Goal: Answer question/provide support

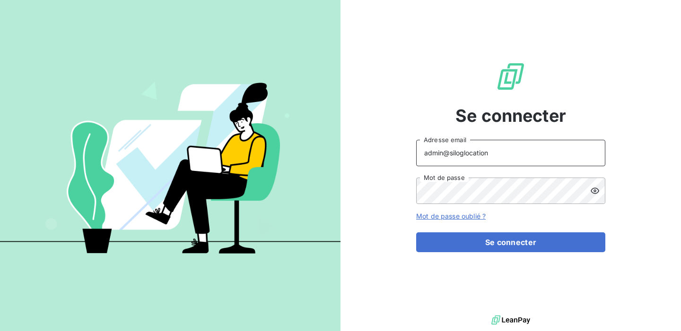
click at [491, 156] on input "admin@siloglocation" at bounding box center [510, 153] width 189 height 26
drag, startPoint x: 516, startPoint y: 154, endPoint x: 451, endPoint y: 152, distance: 65.3
click at [451, 152] on input "admin@siloglocation" at bounding box center [510, 153] width 189 height 26
drag, startPoint x: 500, startPoint y: 156, endPoint x: 451, endPoint y: 154, distance: 48.7
click at [451, 154] on input "admin@siloglocation" at bounding box center [510, 153] width 189 height 26
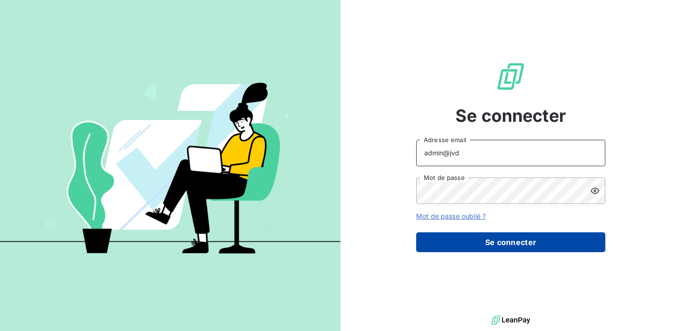
type input "admin@jvd"
click at [485, 237] on button "Se connecter" at bounding box center [510, 243] width 189 height 20
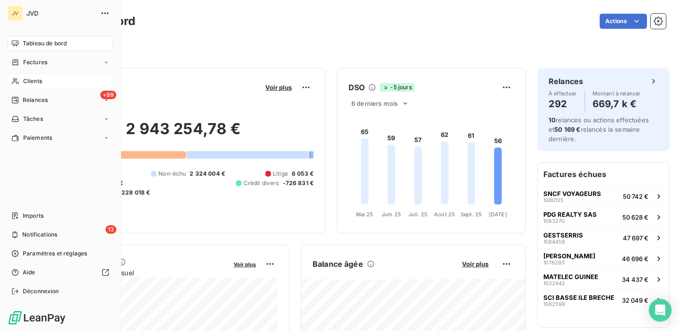
click at [37, 79] on span "Clients" at bounding box center [32, 81] width 19 height 9
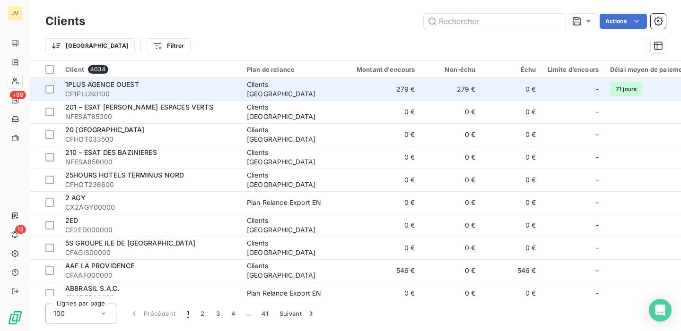
click at [167, 90] on span "CF1PLUS0100" at bounding box center [150, 93] width 170 height 9
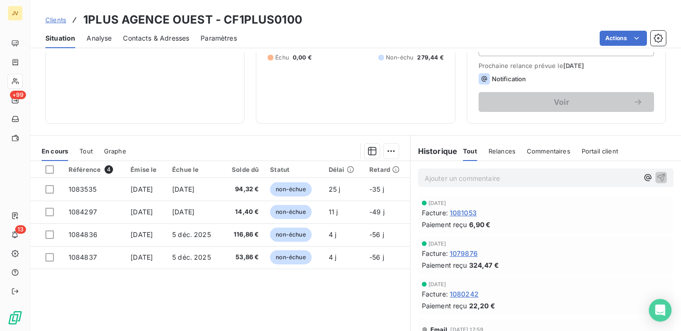
scroll to position [131, 0]
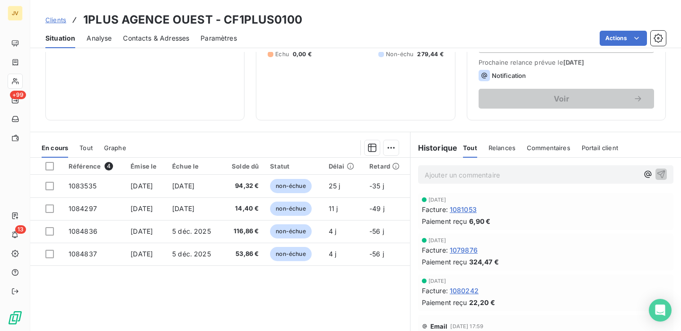
click at [533, 144] on span "Commentaires" at bounding box center [549, 148] width 44 height 8
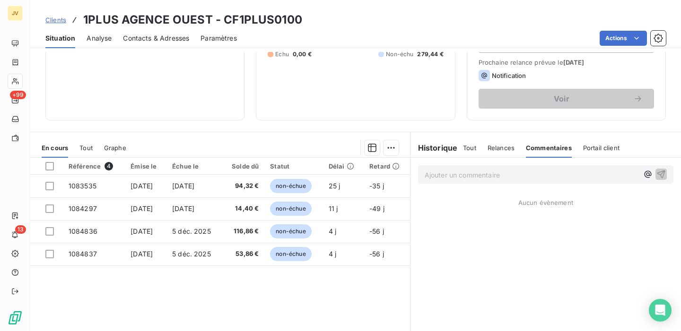
click at [549, 175] on p "Ajouter un commentaire ﻿" at bounding box center [532, 175] width 214 height 12
click at [645, 178] on icon "button" at bounding box center [647, 174] width 9 height 9
click at [468, 174] on p "@" at bounding box center [532, 174] width 214 height 11
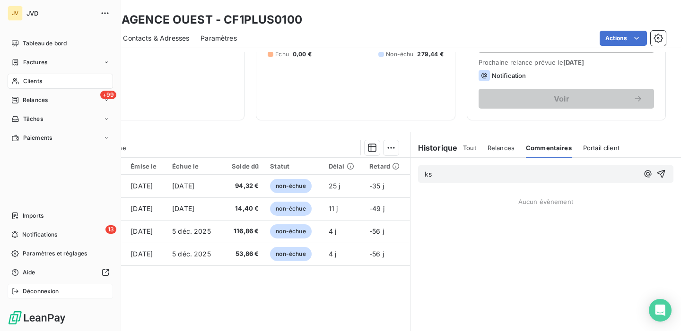
click at [38, 291] on span "Déconnexion" at bounding box center [41, 292] width 36 height 9
